Goal: Information Seeking & Learning: Learn about a topic

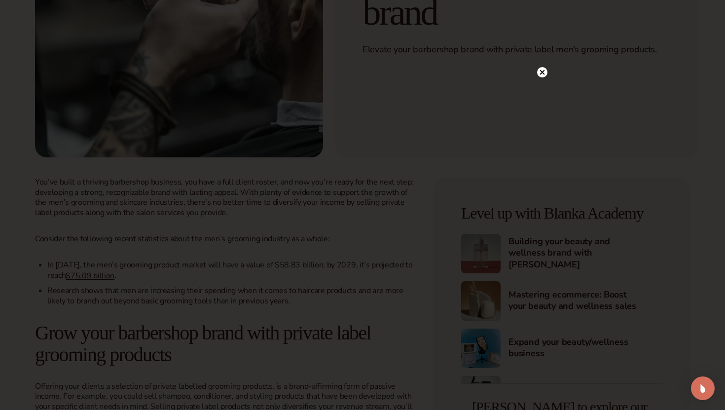
scroll to position [333, 0]
click at [541, 94] on icon at bounding box center [542, 92] width 5 height 5
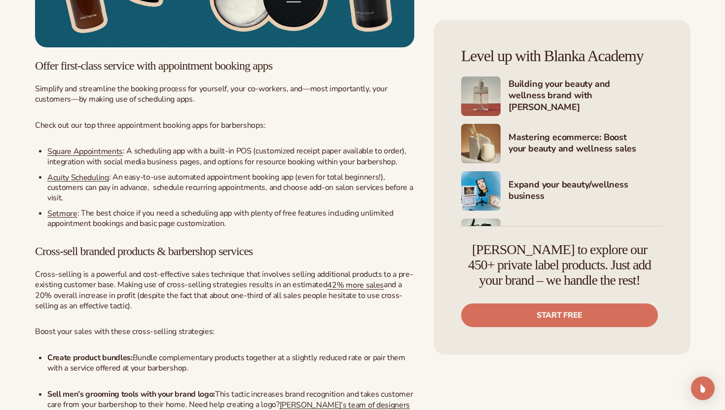
scroll to position [2605, 0]
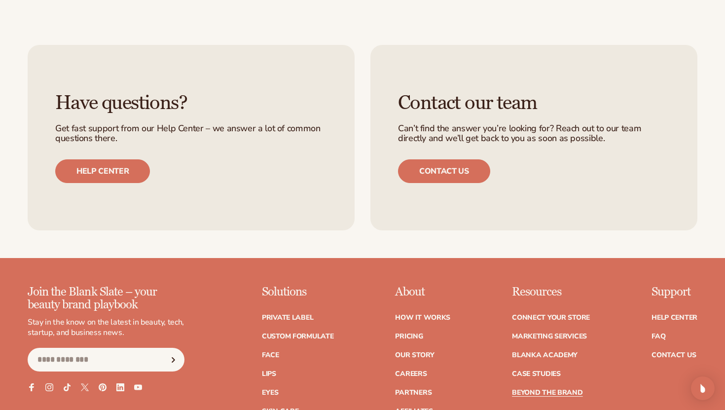
click at [404, 285] on p "About" at bounding box center [422, 291] width 55 height 13
click at [424, 351] on link "Our Story" at bounding box center [414, 354] width 39 height 7
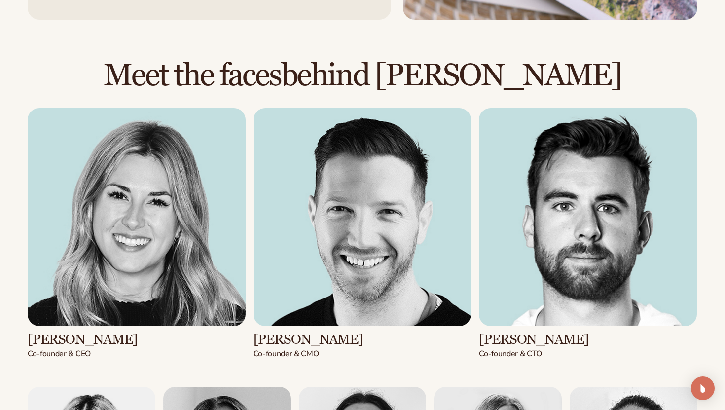
scroll to position [1081, 0]
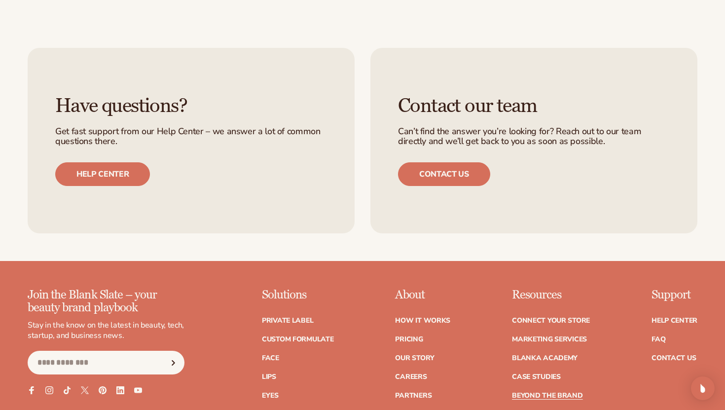
scroll to position [2605, 0]
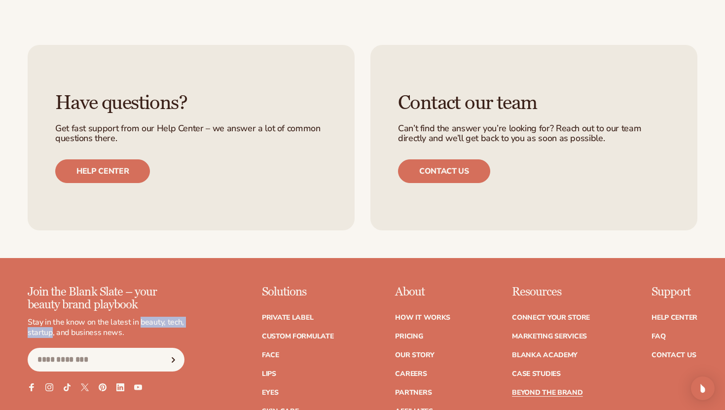
drag, startPoint x: 140, startPoint y: 235, endPoint x: 50, endPoint y: 247, distance: 90.6
click at [50, 317] on p "Stay in the know on the latest in beauty, tech, startup, and business news." at bounding box center [106, 327] width 157 height 21
copy p "beauty, tech, startup"
